Goal: Task Accomplishment & Management: Use online tool/utility

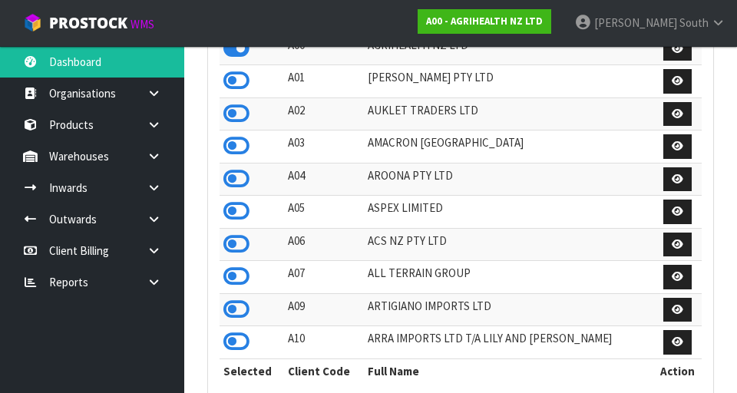
scroll to position [1219, 530]
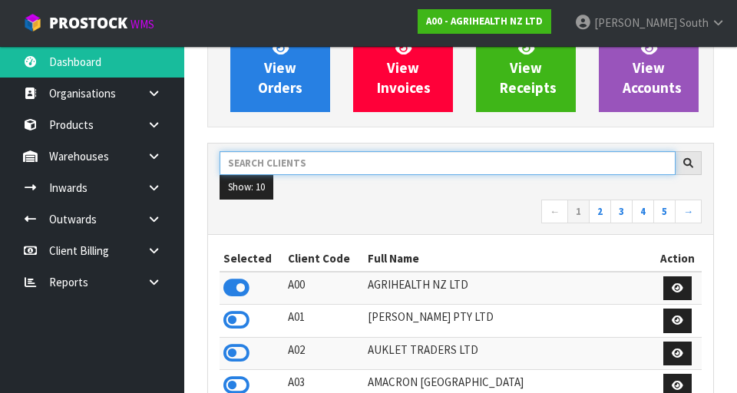
click at [433, 158] on input "text" at bounding box center [448, 163] width 456 height 24
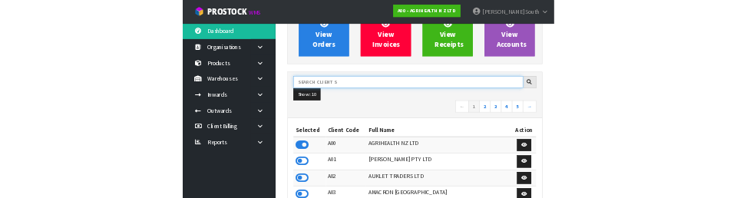
scroll to position [147, 0]
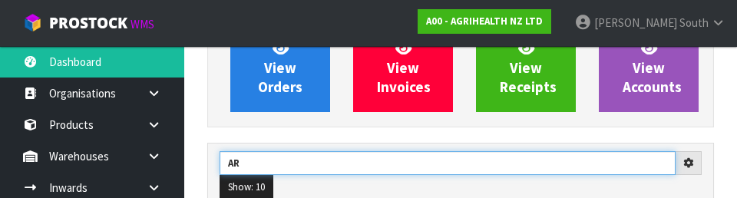
click at [500, 168] on input "AR" at bounding box center [448, 163] width 456 height 24
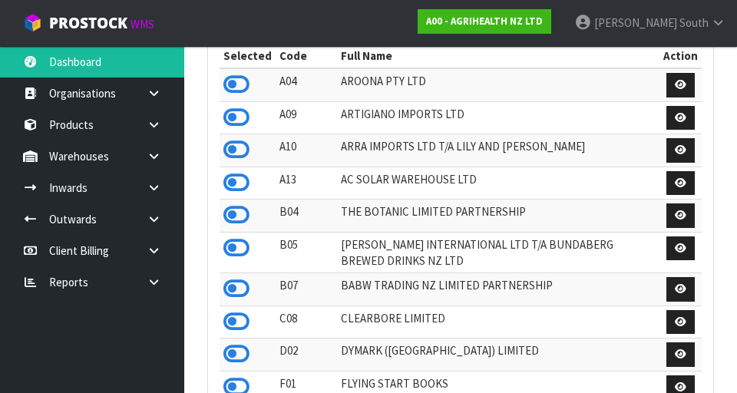
scroll to position [373, 0]
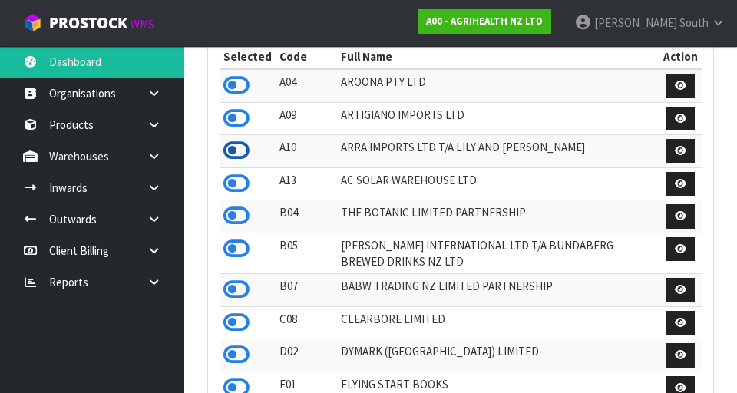
type input "AR"
click at [246, 157] on icon at bounding box center [237, 150] width 26 height 23
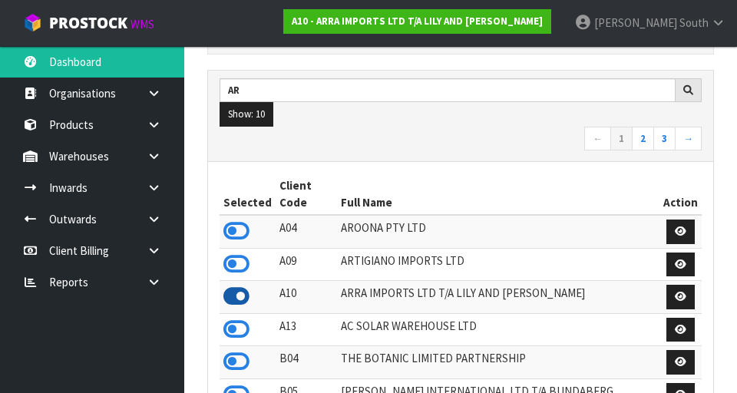
scroll to position [194, 0]
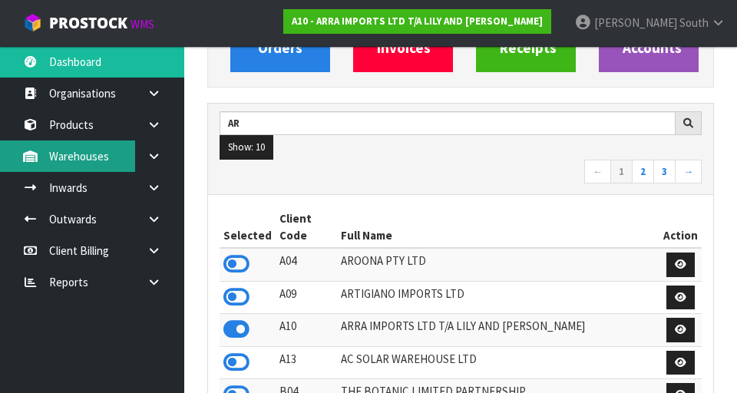
click at [47, 144] on link "Warehouses" at bounding box center [92, 156] width 184 height 31
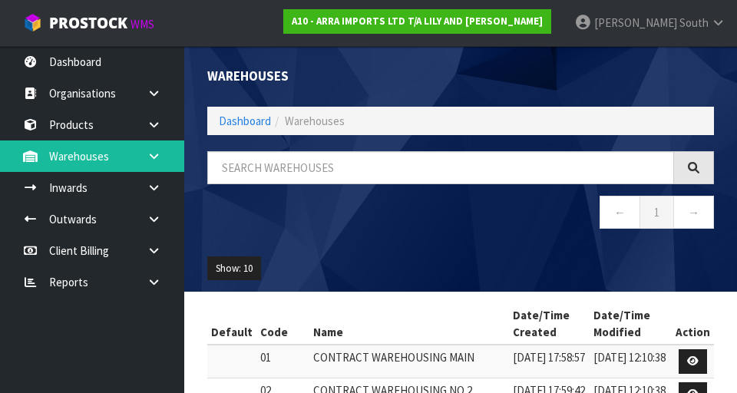
click at [149, 157] on icon at bounding box center [154, 157] width 15 height 12
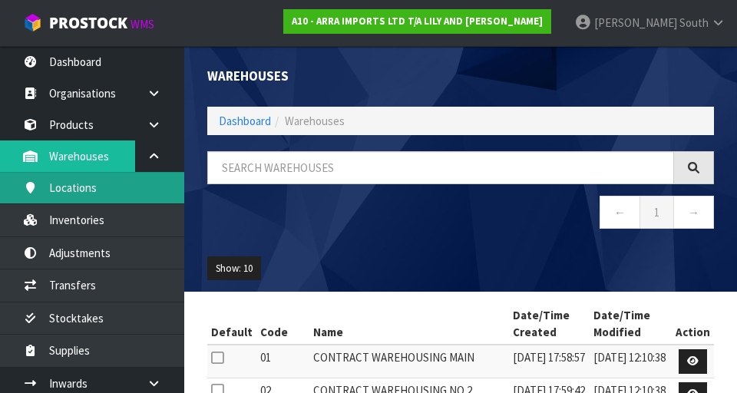
click at [50, 186] on link "Locations" at bounding box center [92, 187] width 184 height 31
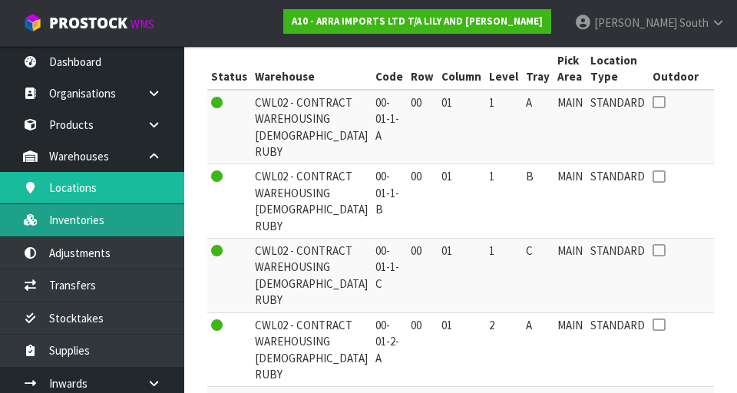
click at [74, 225] on link "Inventories" at bounding box center [92, 219] width 184 height 31
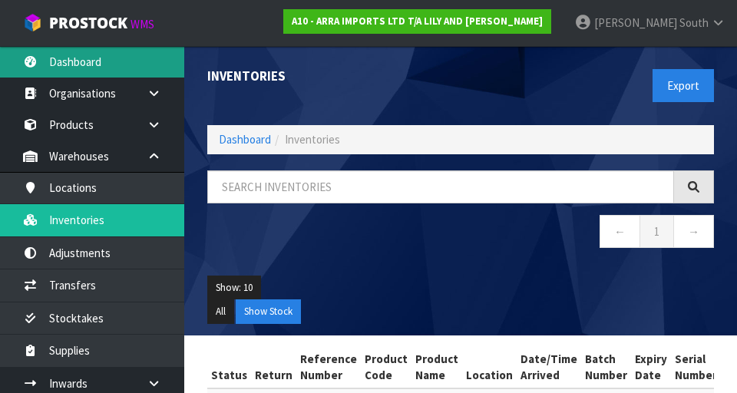
click at [107, 70] on link "Dashboard" at bounding box center [92, 61] width 184 height 31
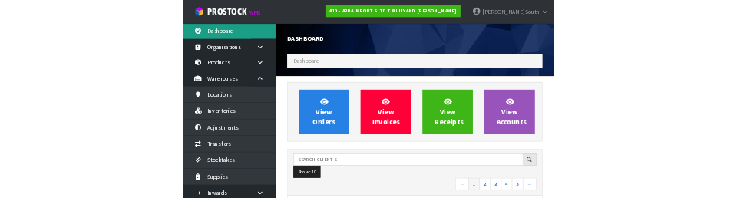
scroll to position [995, 530]
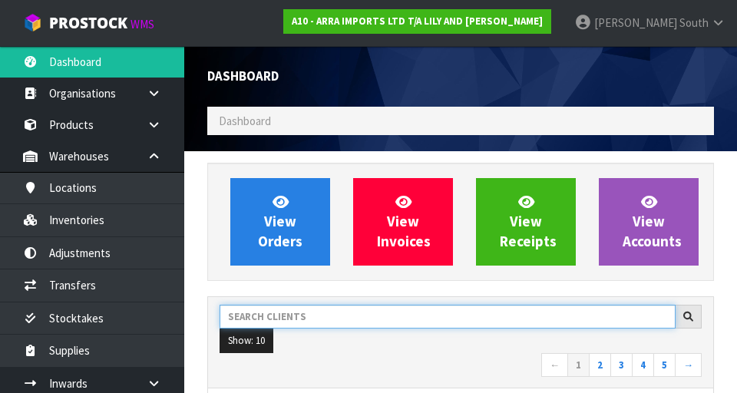
click at [361, 317] on input "text" at bounding box center [448, 317] width 456 height 24
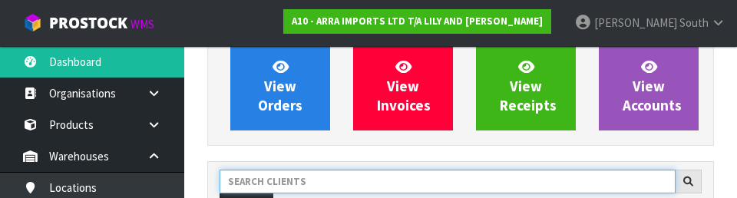
scroll to position [210, 0]
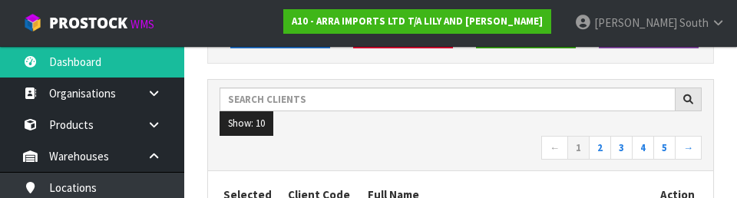
click at [489, 156] on nav "← 1 2 3 4 5 →" at bounding box center [461, 149] width 482 height 27
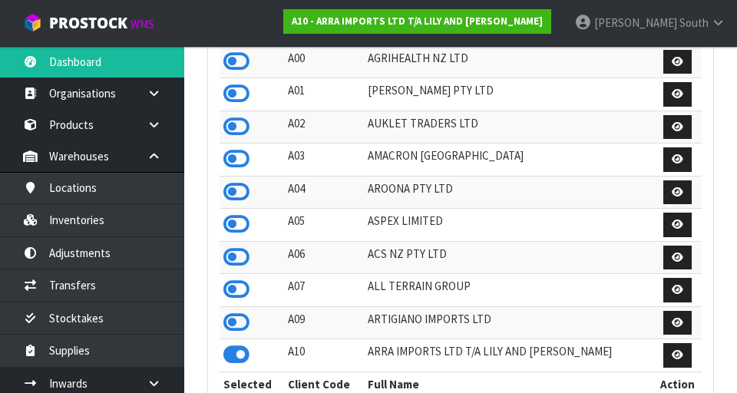
scroll to position [383, 0]
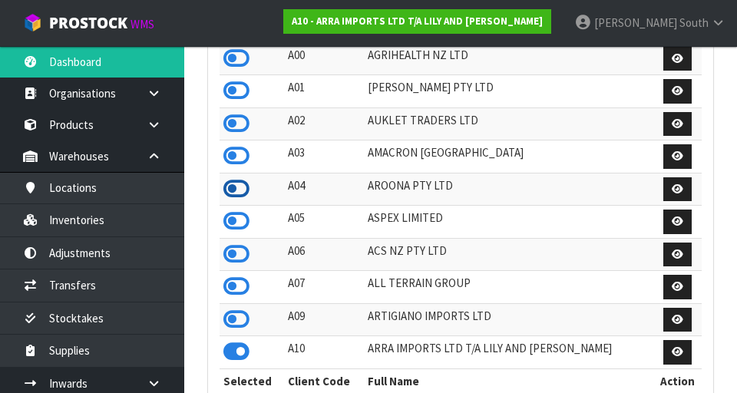
click at [232, 187] on icon at bounding box center [237, 188] width 26 height 23
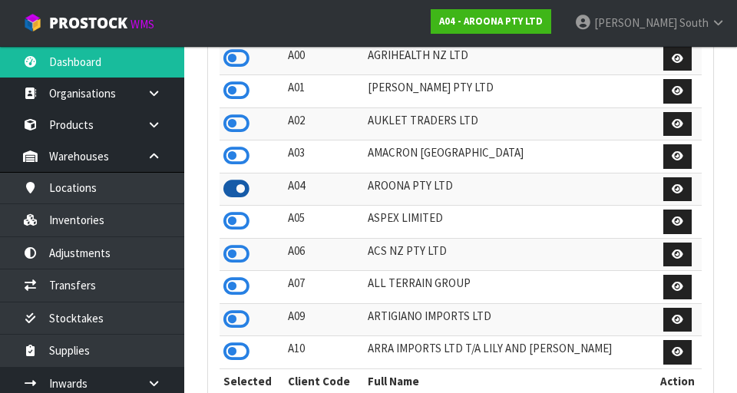
scroll to position [995, 530]
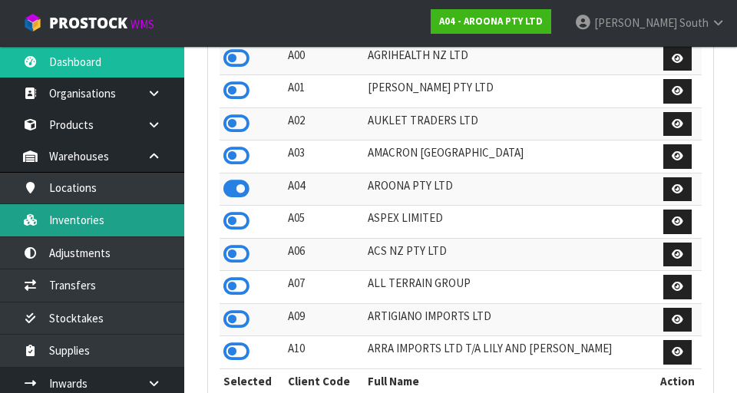
click at [114, 224] on link "Inventories" at bounding box center [92, 219] width 184 height 31
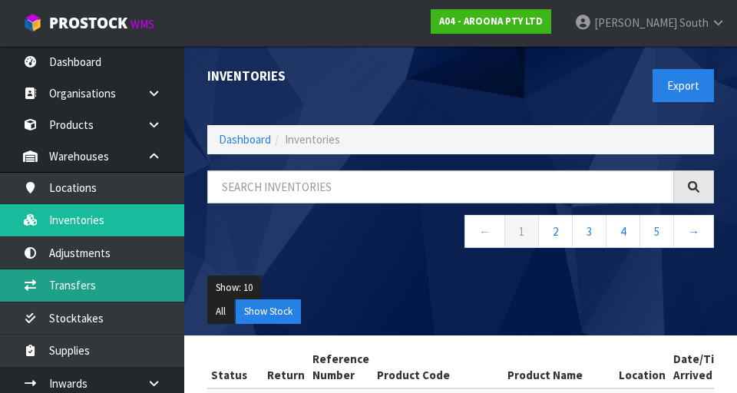
click at [70, 286] on link "Transfers" at bounding box center [92, 285] width 184 height 31
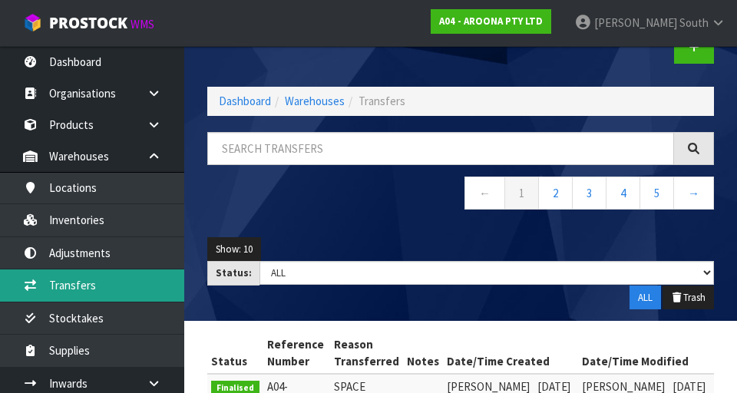
scroll to position [31, 0]
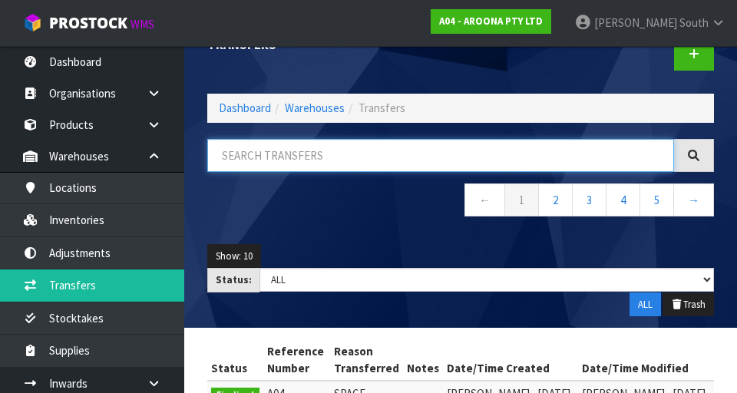
click at [394, 152] on input "text" at bounding box center [440, 155] width 467 height 33
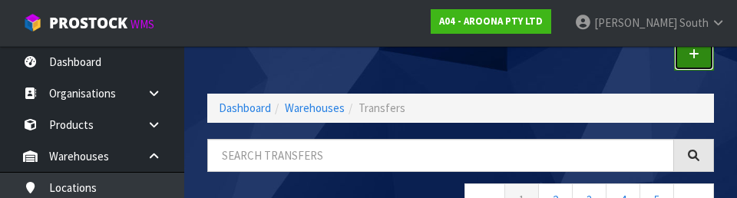
click at [692, 67] on link at bounding box center [694, 54] width 40 height 33
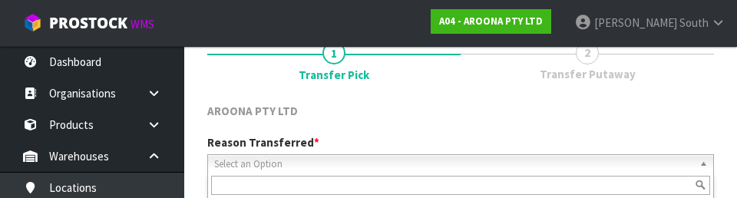
scroll to position [212, 0]
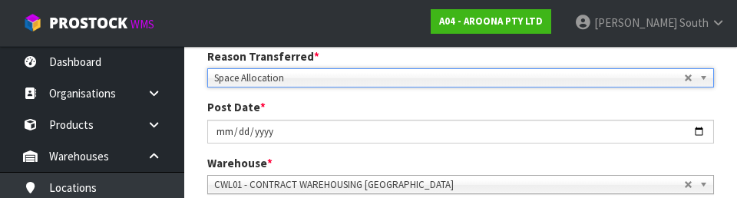
click at [512, 108] on div "Post Date * [DATE]" at bounding box center [461, 121] width 530 height 44
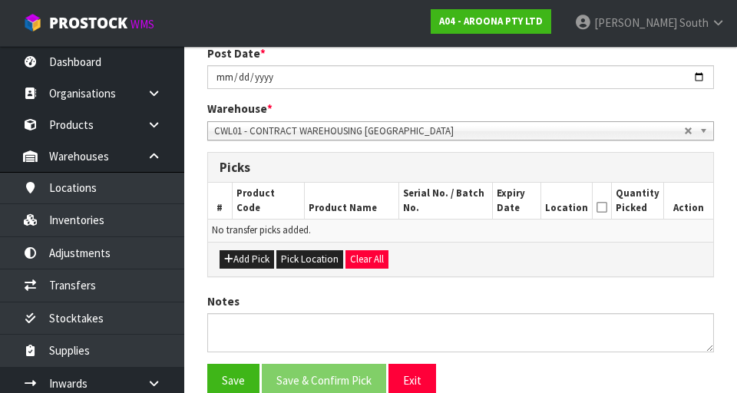
scroll to position [283, 0]
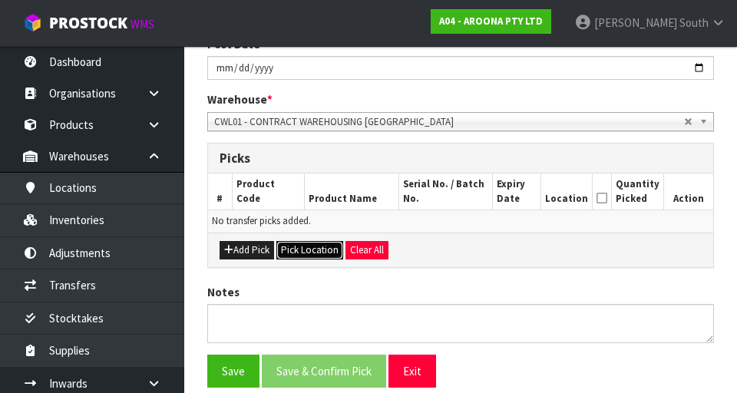
click at [311, 251] on button "Pick Location" at bounding box center [310, 250] width 67 height 18
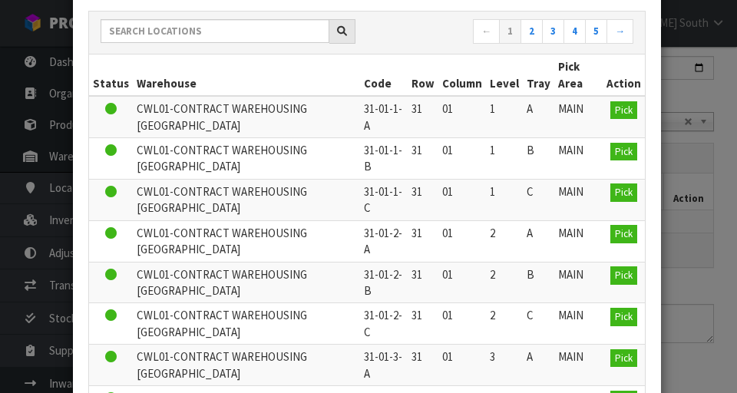
scroll to position [81, 0]
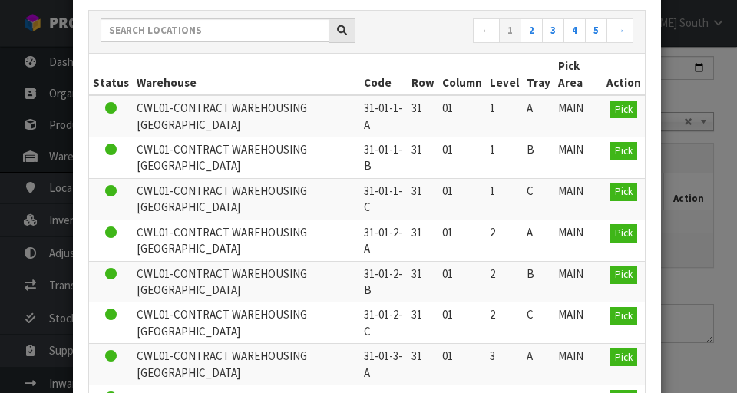
click at [686, 236] on div "Pick Location ← 1 2 3 4 5 → Status Warehouse Code Row Column Level Tray Pick Ar…" at bounding box center [368, 196] width 737 height 393
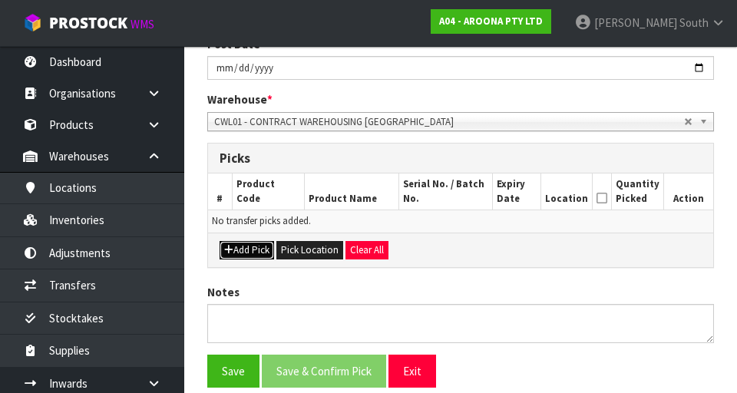
click at [255, 250] on button "Add Pick" at bounding box center [247, 250] width 55 height 18
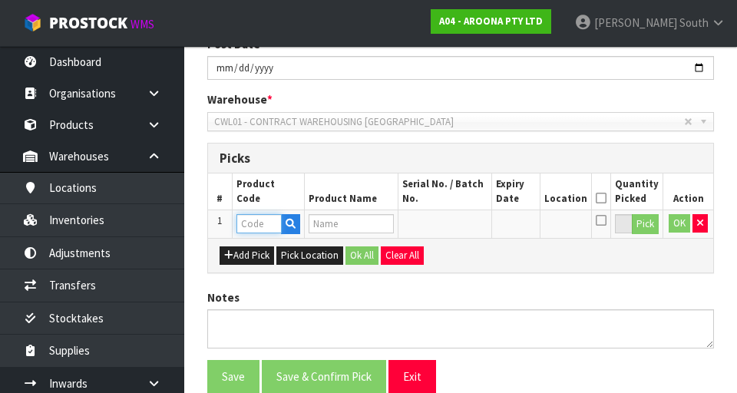
click at [260, 227] on input "text" at bounding box center [259, 223] width 45 height 19
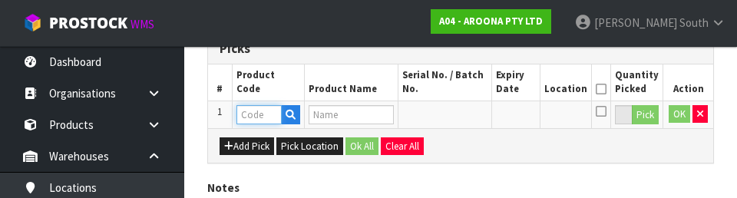
scroll to position [386, 0]
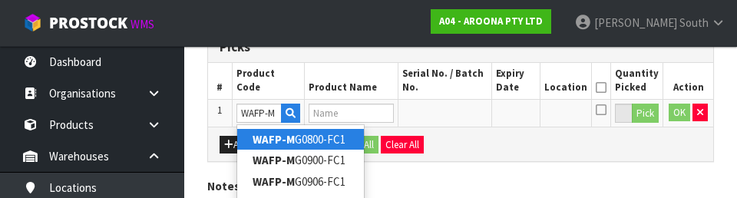
click at [333, 140] on link "WAFP-M G0800-FC1" at bounding box center [300, 139] width 127 height 21
type input "WAFP-MG0800-FC1"
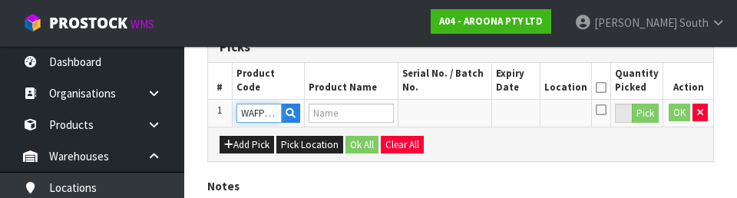
type input "0800 MAGIC - FUSION-POLY - FCS II"
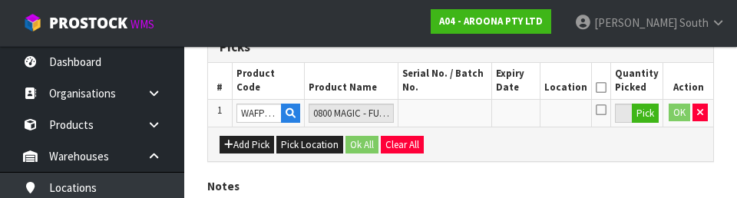
click at [523, 151] on div "Add Pick Pick Location Ok All Clear All" at bounding box center [460, 144] width 505 height 35
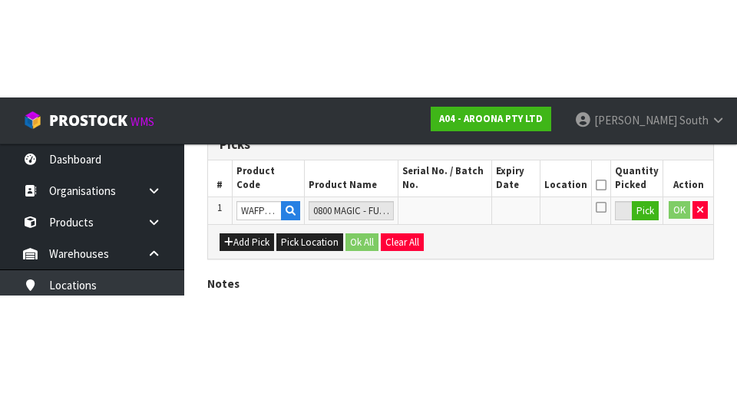
scroll to position [350, 0]
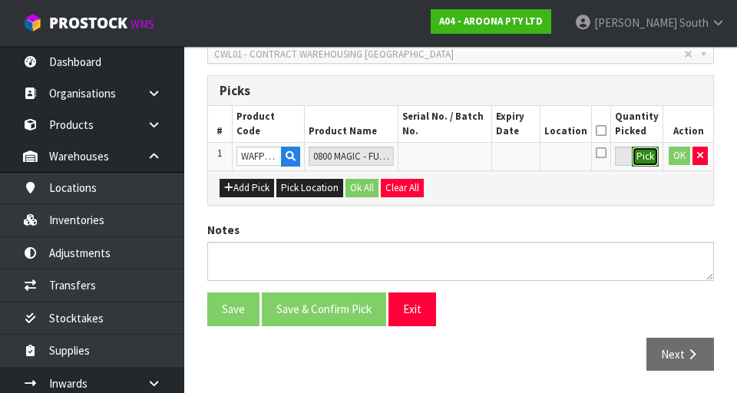
click at [640, 152] on button "Pick" at bounding box center [645, 157] width 27 height 20
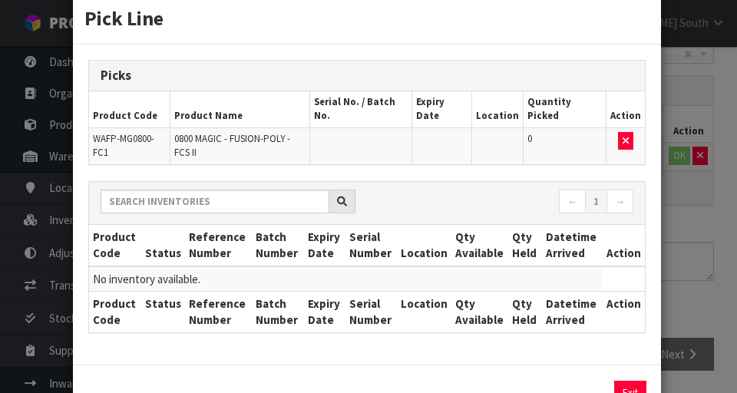
scroll to position [58, 0]
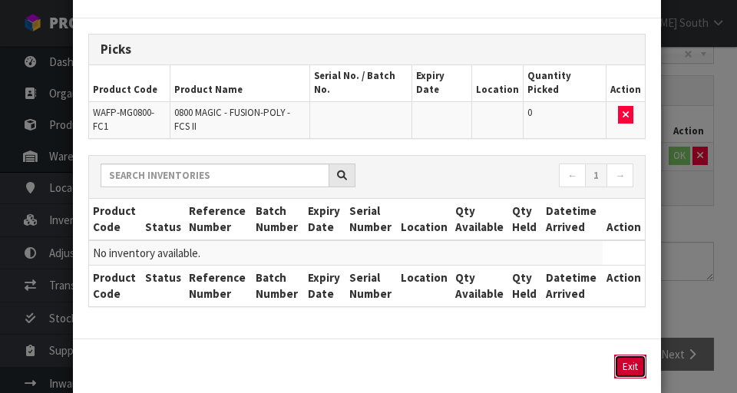
click at [633, 355] on button "Exit" at bounding box center [630, 367] width 32 height 24
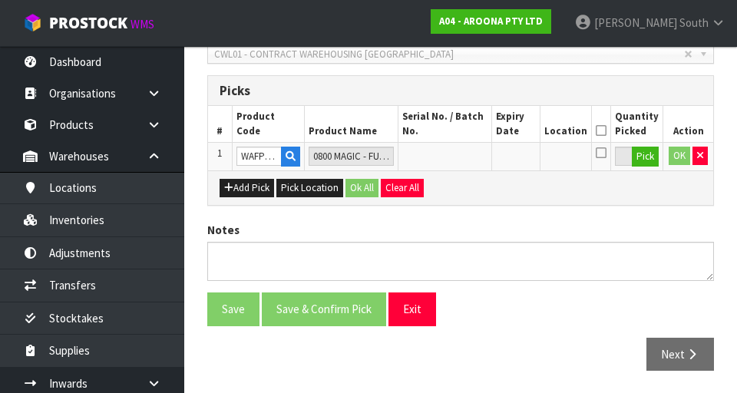
click at [603, 131] on icon at bounding box center [601, 131] width 11 height 1
click at [606, 131] on icon at bounding box center [601, 131] width 11 height 1
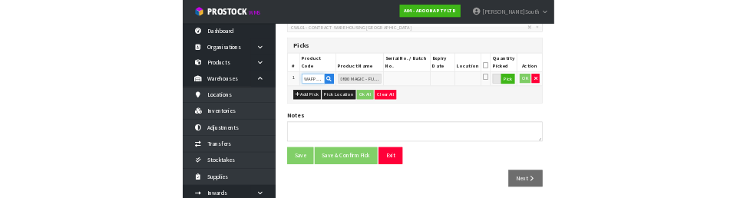
scroll to position [343, 0]
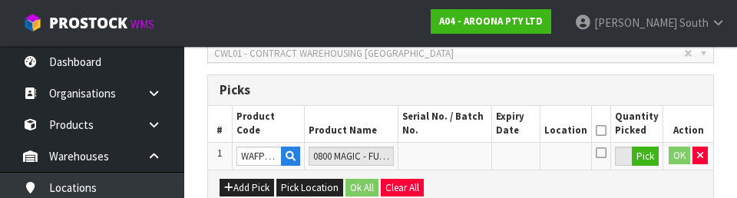
click at [360, 89] on h3 "Picks" at bounding box center [461, 90] width 482 height 15
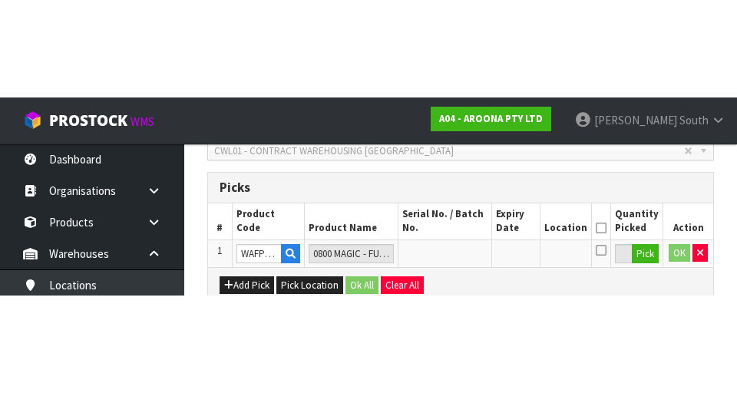
scroll to position [350, 0]
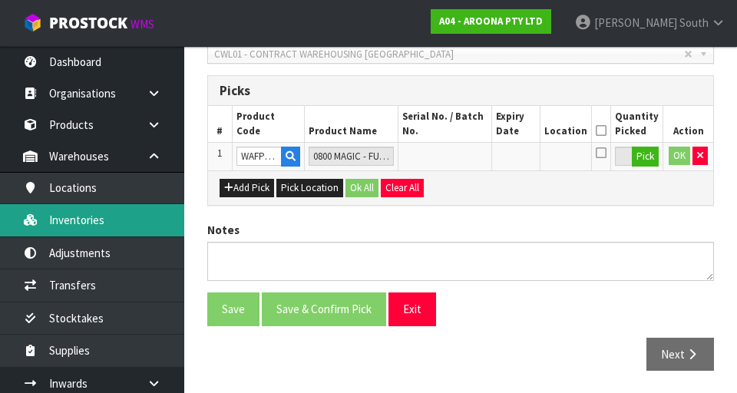
click at [126, 225] on link "Inventories" at bounding box center [92, 219] width 184 height 31
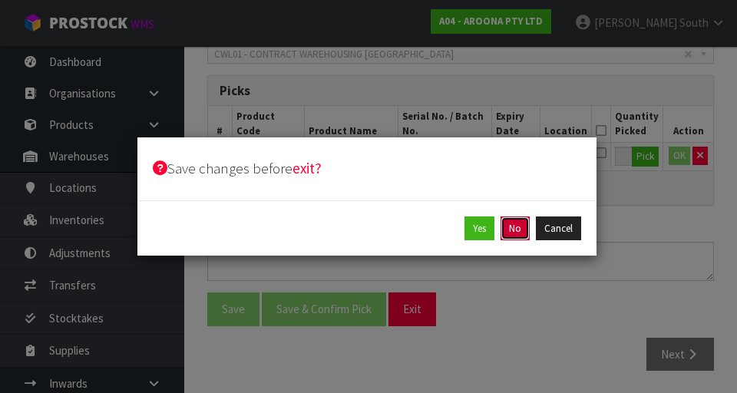
click at [512, 230] on button "No" at bounding box center [515, 229] width 29 height 25
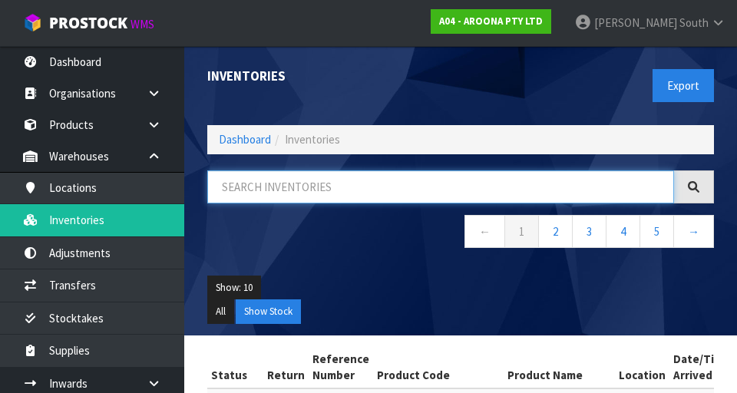
click at [429, 179] on input "text" at bounding box center [440, 187] width 467 height 33
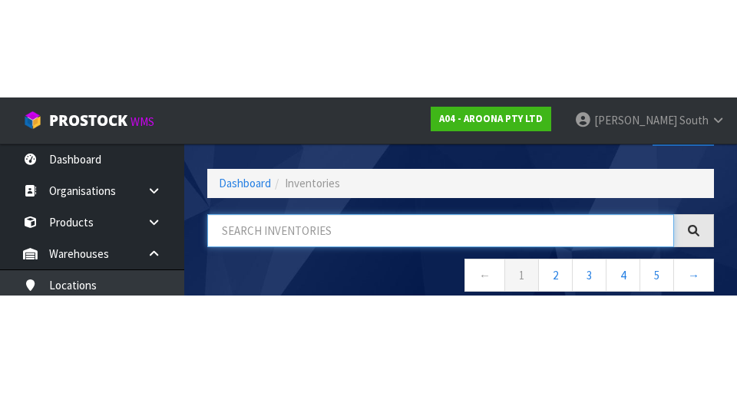
scroll to position [88, 0]
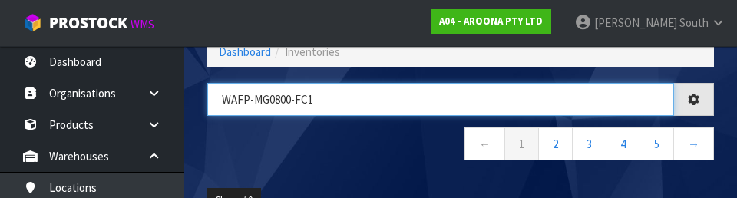
type input "WAFP-MG0800-FC1"
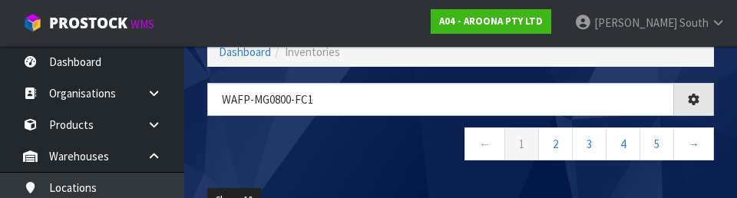
click at [411, 152] on nav "← 1 2 3 4 5 →" at bounding box center [460, 147] width 507 height 38
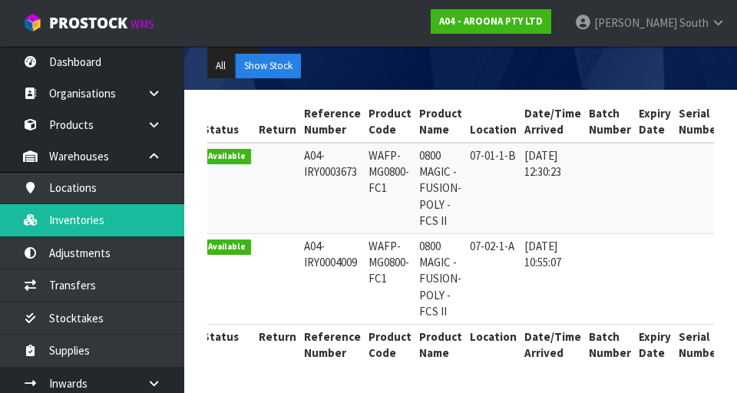
scroll to position [0, 0]
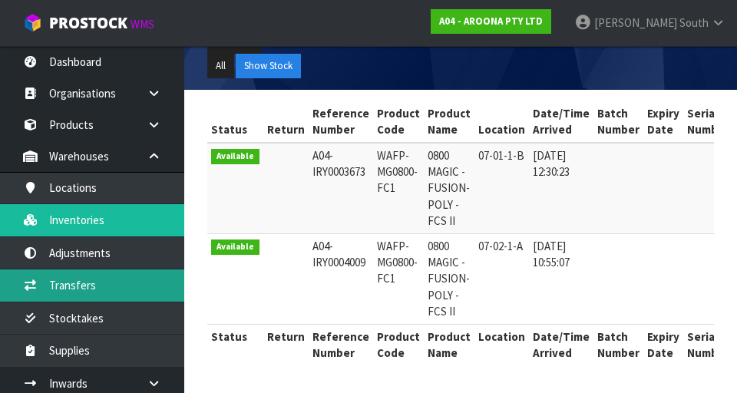
click at [124, 280] on link "Transfers" at bounding box center [92, 285] width 184 height 31
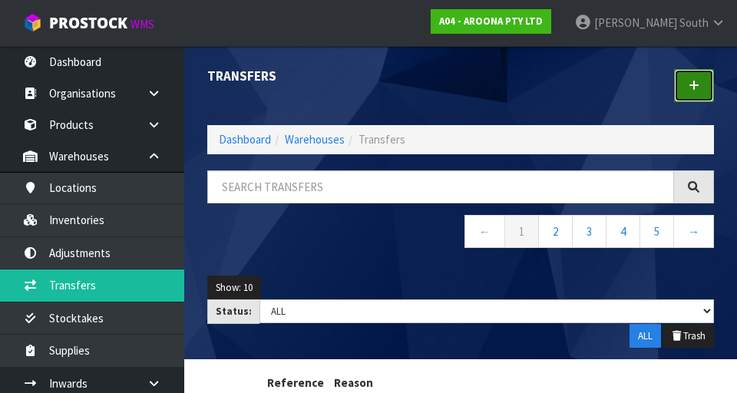
click at [677, 92] on link at bounding box center [694, 85] width 40 height 33
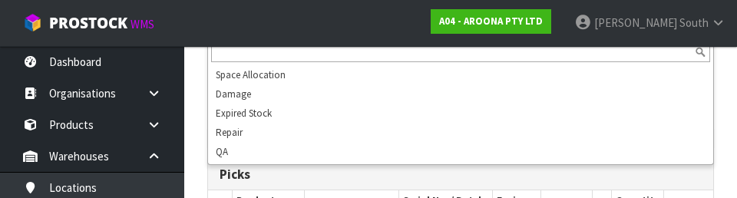
scroll to position [259, 0]
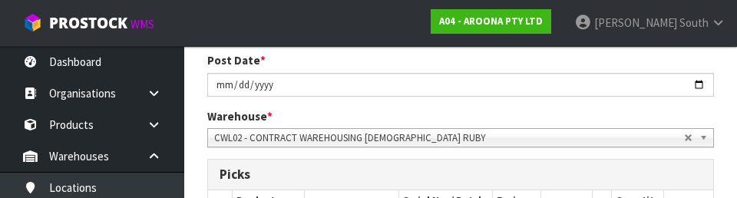
click at [510, 172] on h3 "Picks" at bounding box center [461, 174] width 482 height 15
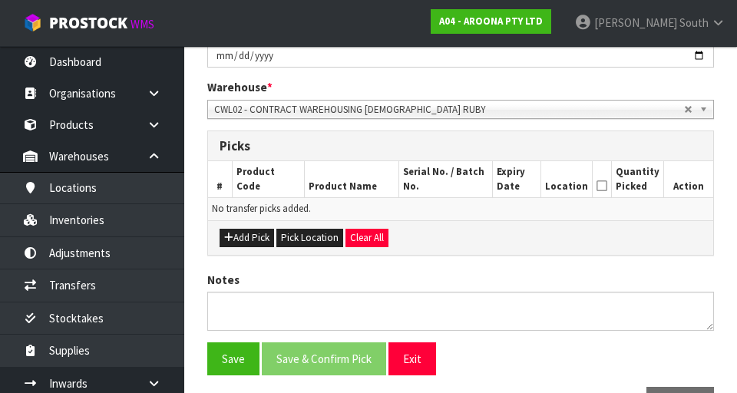
scroll to position [330, 0]
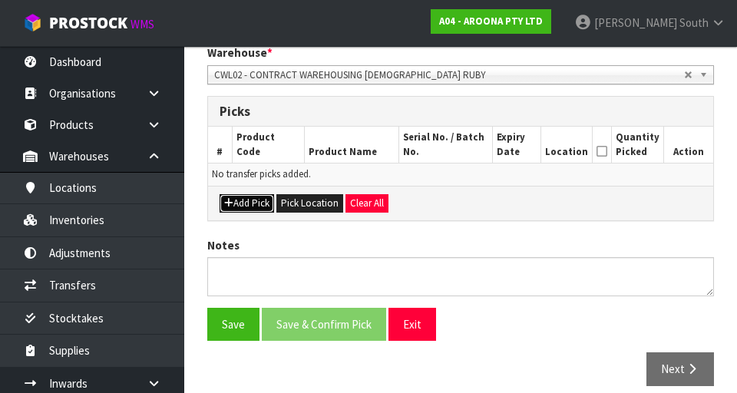
click at [258, 211] on button "Add Pick" at bounding box center [247, 203] width 55 height 18
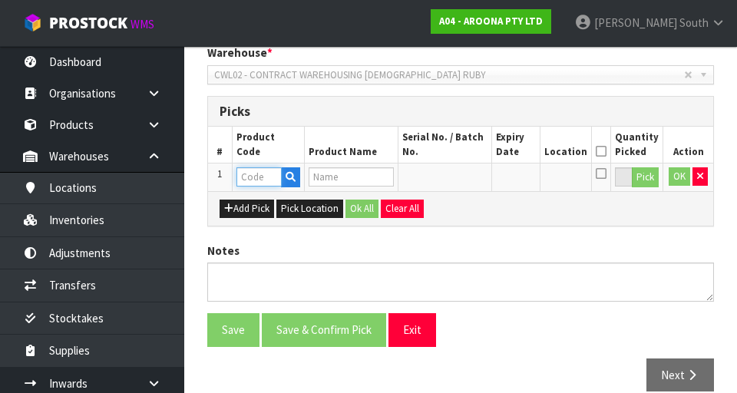
click at [260, 175] on input "text" at bounding box center [259, 176] width 45 height 19
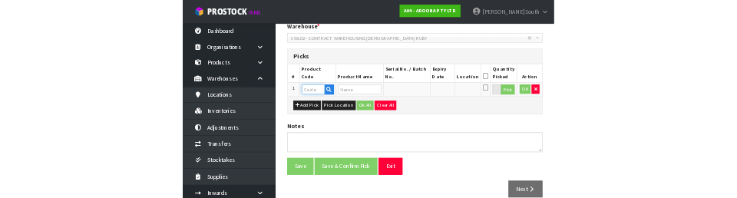
scroll to position [323, 0]
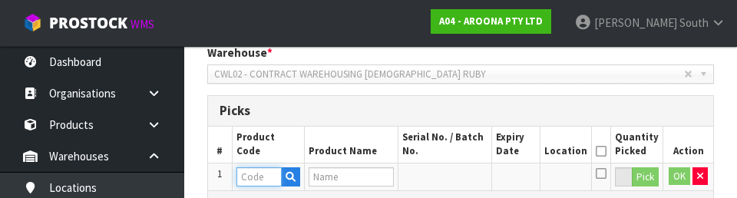
paste input "WAFP-MG0800-FC1"
type input "WAFP-MG0800-FC1"
type input "0800 MAGIC - FUSION-POLY - FCS II"
type input "WAFP-MG0800-FC1"
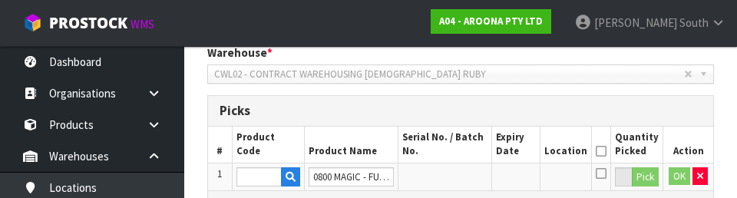
click at [460, 180] on td at bounding box center [445, 177] width 93 height 28
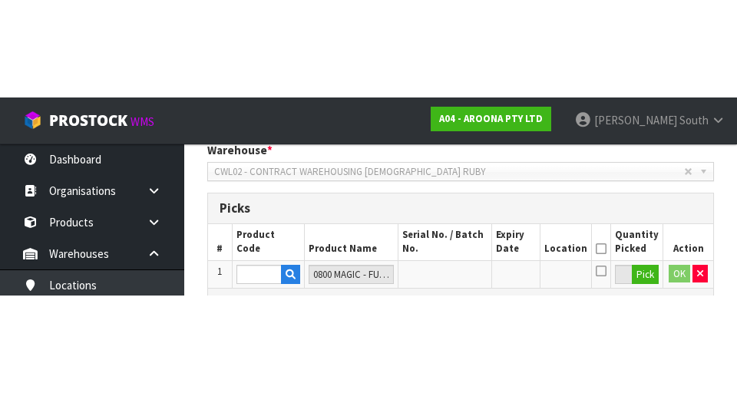
scroll to position [330, 0]
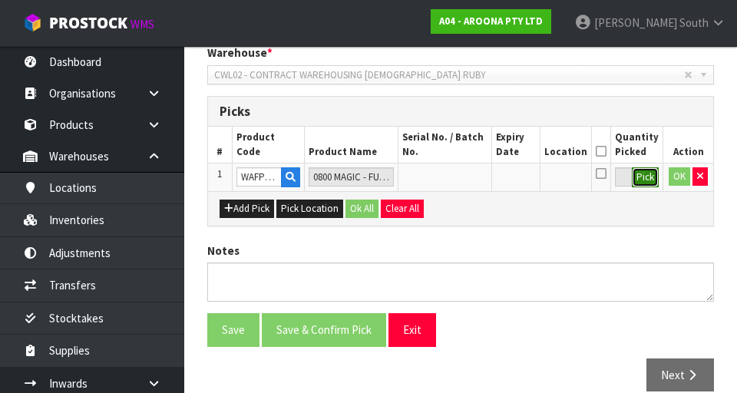
click at [641, 180] on button "Pick" at bounding box center [645, 177] width 27 height 20
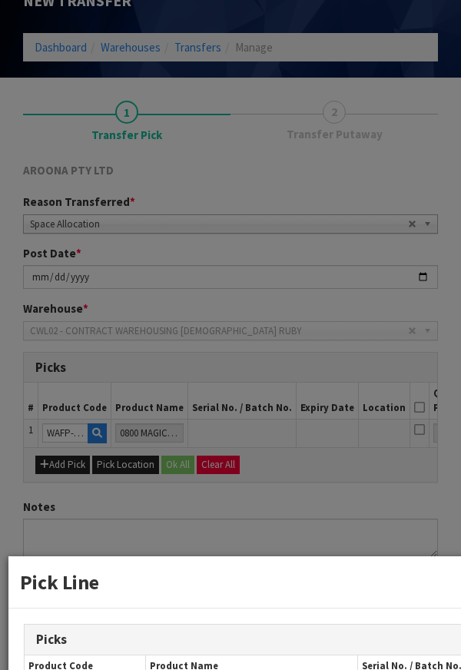
scroll to position [412, 198]
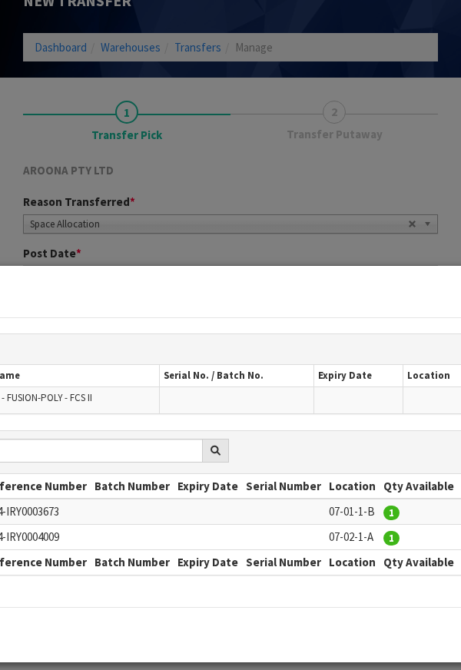
click at [263, 175] on div "Pick Line Picks Product Code Product Name Serial No. / Batch No. Expiry Date Lo…" at bounding box center [230, 335] width 461 height 670
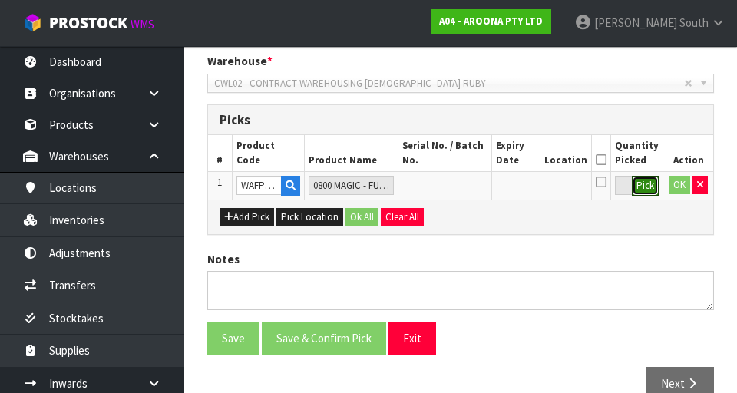
scroll to position [350, 0]
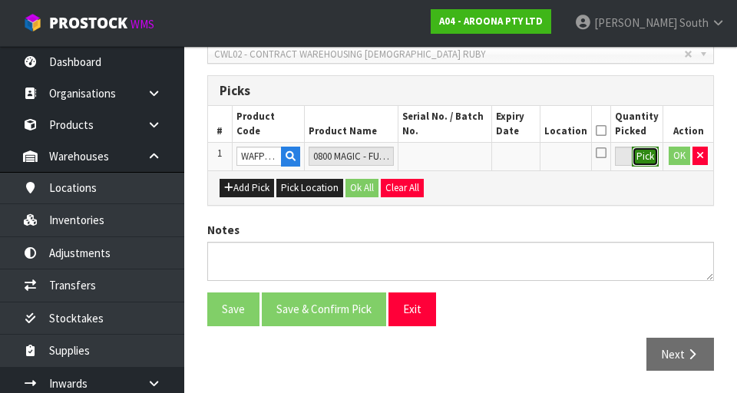
click at [643, 152] on button "Pick" at bounding box center [645, 157] width 27 height 20
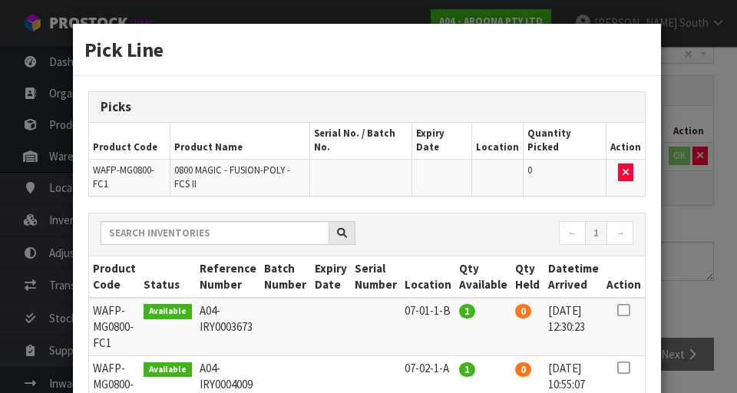
scroll to position [114, 0]
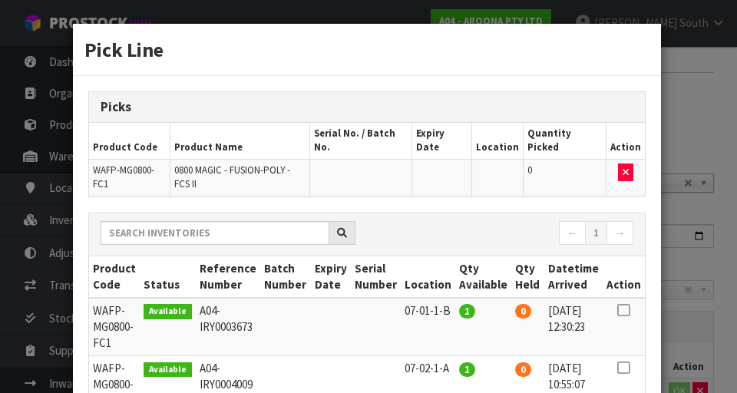
click at [697, 154] on div "Pick Line Picks Product Code Product Name Serial No. / Batch No. Expiry Date Lo…" at bounding box center [368, 196] width 737 height 393
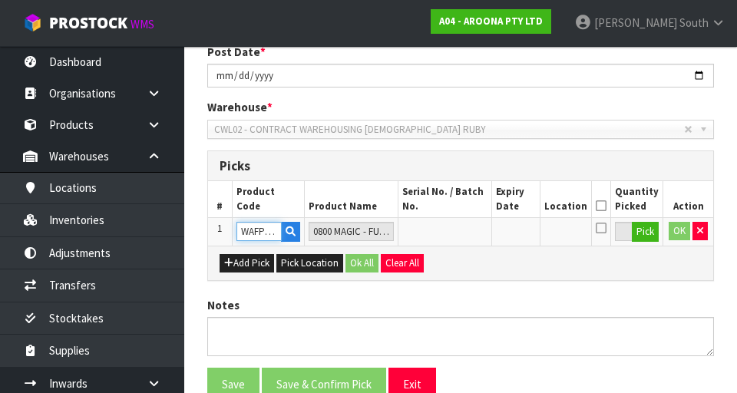
click at [252, 226] on input "WAFP-MG0800-FC1" at bounding box center [259, 231] width 45 height 19
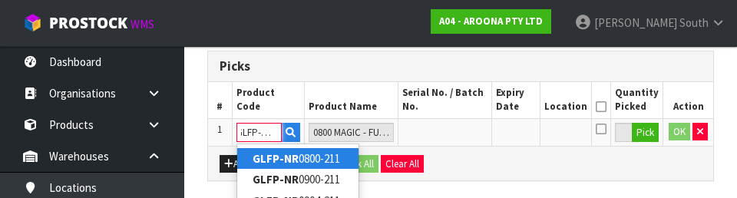
scroll to position [0, 9]
click at [331, 161] on link "GLFP-NR09 00-211" at bounding box center [297, 158] width 121 height 21
type input "GLFP-NR0900-211"
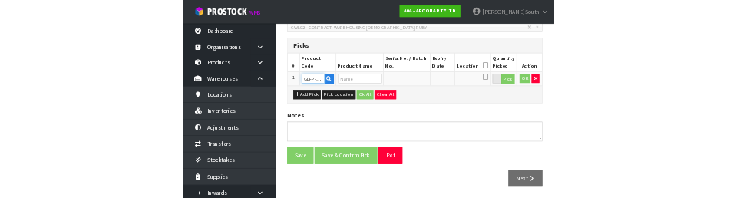
scroll to position [367, 0]
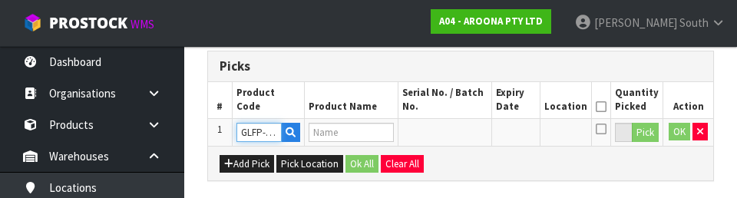
type input "0900 LONG HAUL - FP - SINGLE FIN"
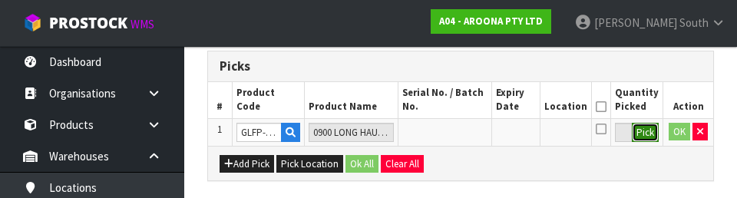
click at [641, 131] on button "Pick" at bounding box center [645, 133] width 27 height 20
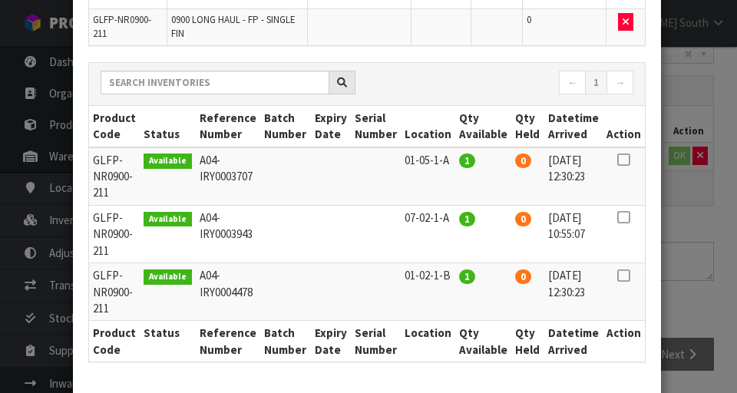
scroll to position [152, 0]
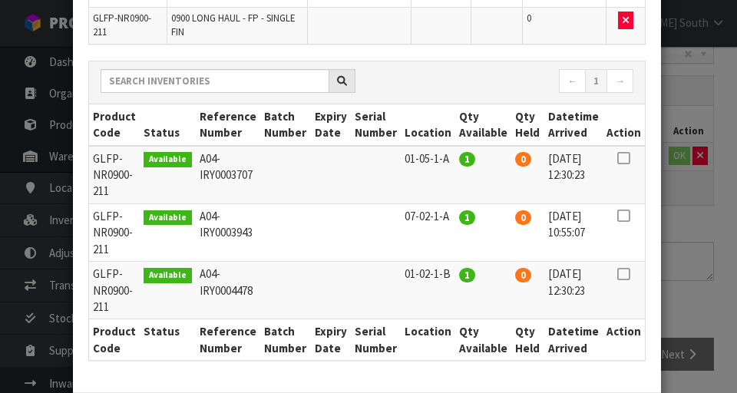
click at [714, 251] on div "Pick Line Picks Product Code Product Name Serial No. / Batch No. Expiry Date Lo…" at bounding box center [368, 196] width 737 height 393
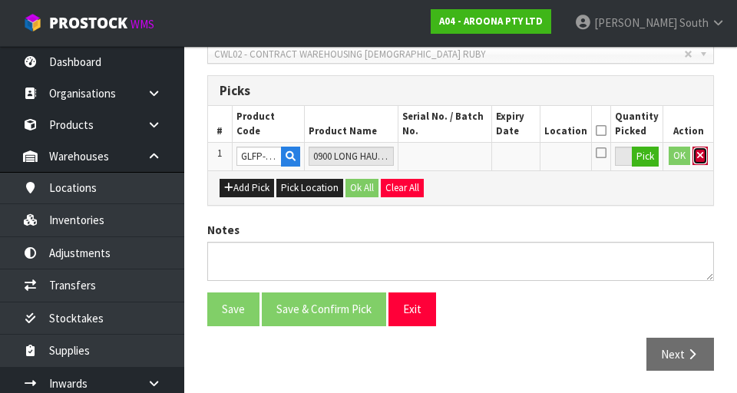
click at [704, 157] on button "button" at bounding box center [700, 156] width 15 height 18
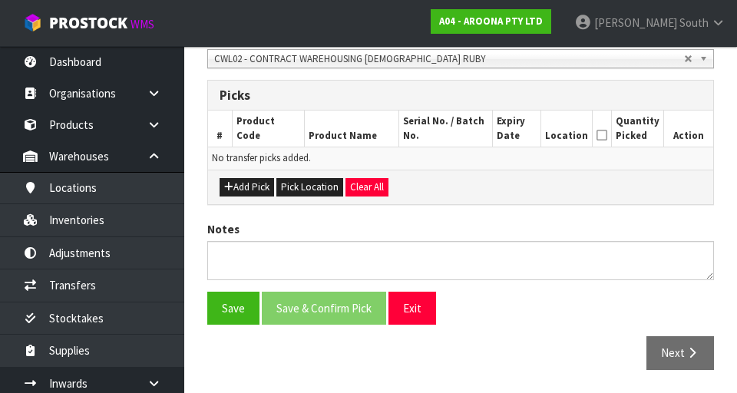
scroll to position [345, 0]
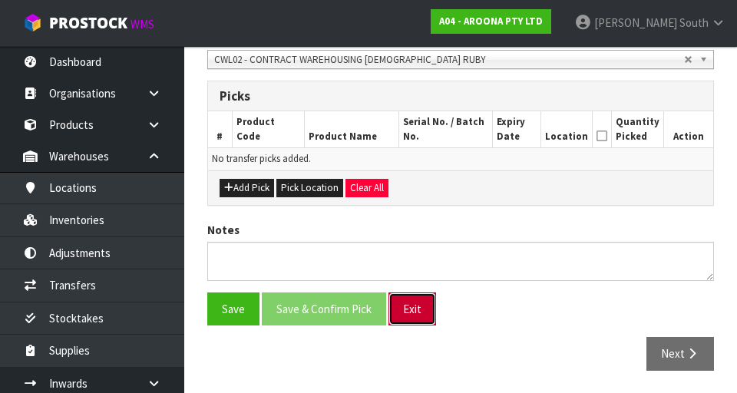
click at [417, 302] on button "Exit" at bounding box center [413, 309] width 48 height 33
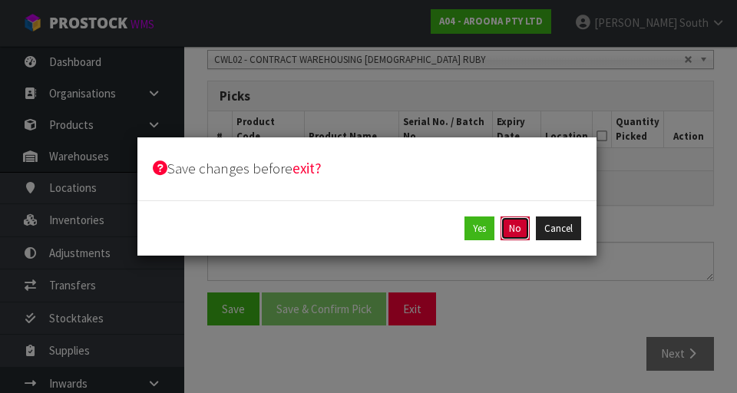
click at [512, 227] on button "No" at bounding box center [515, 229] width 29 height 25
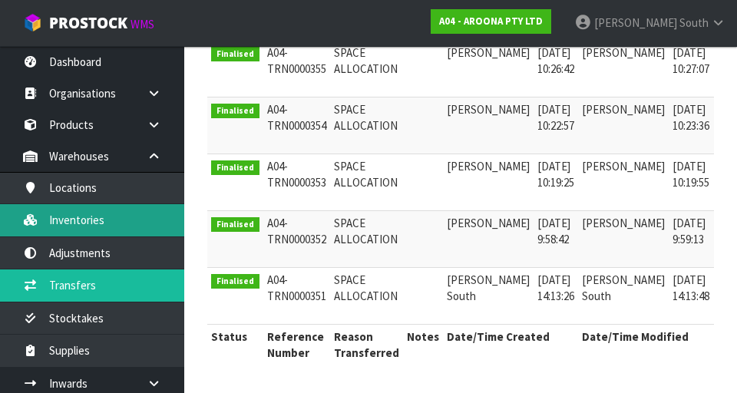
click at [151, 226] on link "Inventories" at bounding box center [92, 219] width 184 height 31
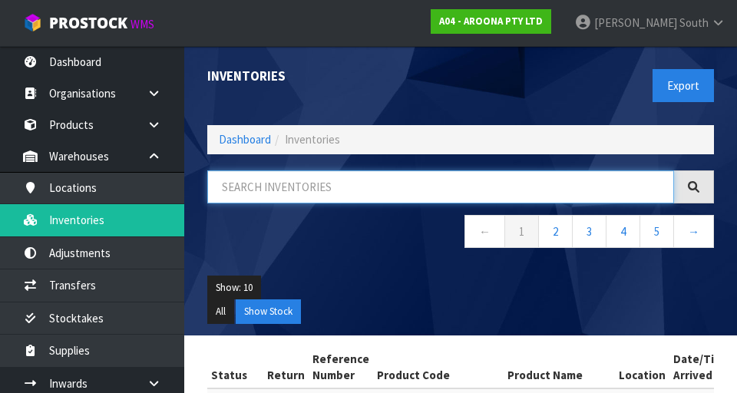
click at [362, 201] on input "text" at bounding box center [440, 187] width 467 height 33
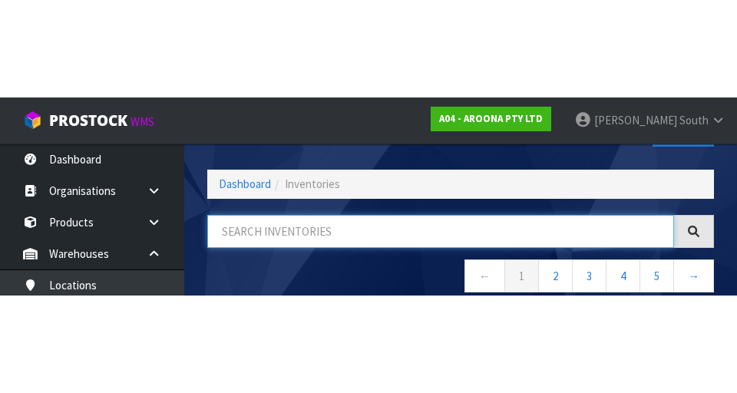
scroll to position [88, 0]
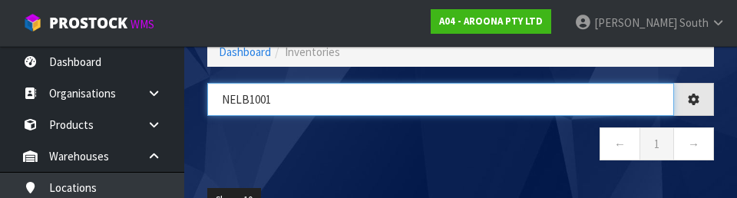
click at [409, 105] on input "NELB1001" at bounding box center [440, 99] width 467 height 33
type input "NELB1001"
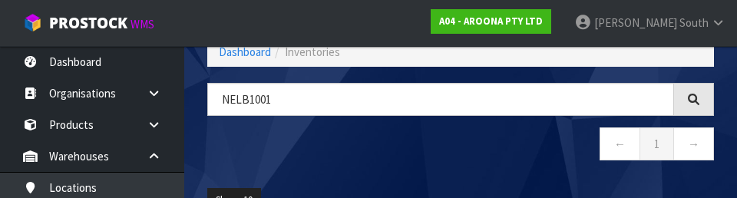
click at [440, 149] on nav "← 1 →" at bounding box center [460, 147] width 507 height 38
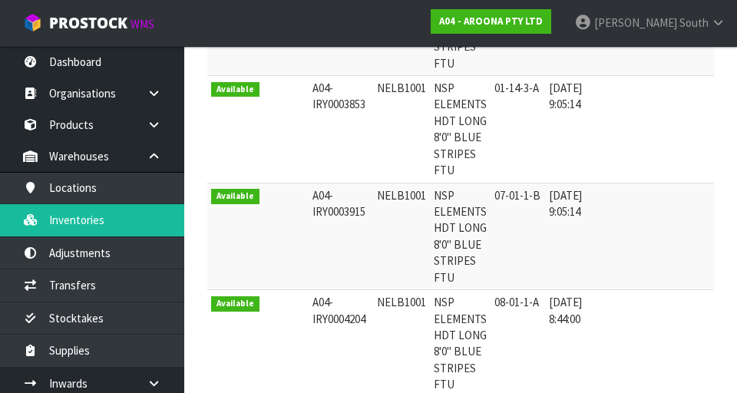
scroll to position [409, 0]
